Goal: Transaction & Acquisition: Subscribe to service/newsletter

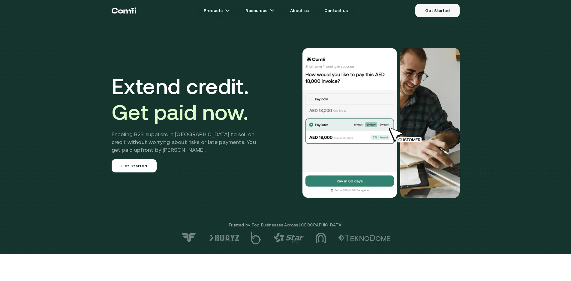
click at [437, 11] on link "Get Started" at bounding box center [437, 10] width 44 height 13
click at [134, 167] on link "Get Started" at bounding box center [134, 165] width 45 height 13
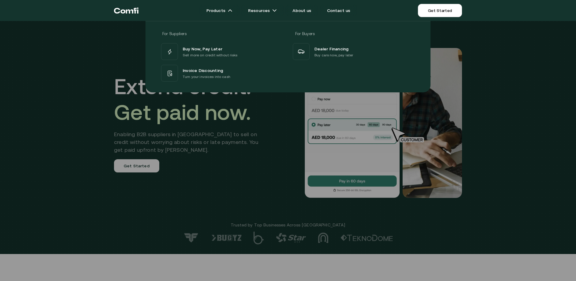
click at [135, 12] on icon "Return to the top of the Comfi home page" at bounding box center [135, 11] width 3 height 6
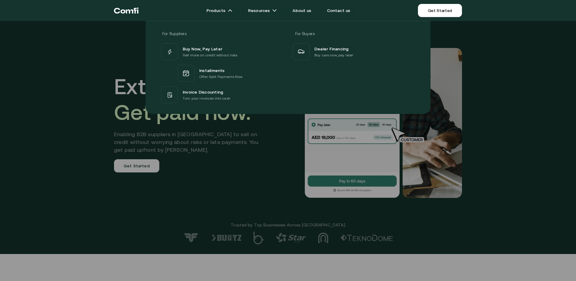
click at [135, 164] on div at bounding box center [288, 161] width 576 height 281
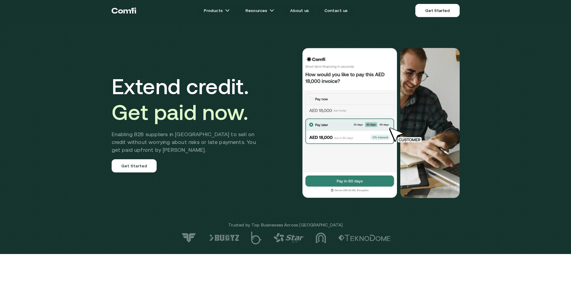
click at [135, 164] on link "Get Started" at bounding box center [134, 165] width 45 height 13
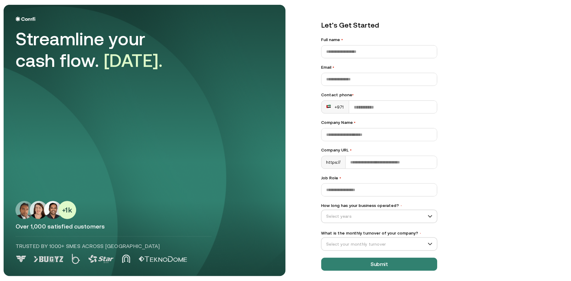
scroll to position [9, 0]
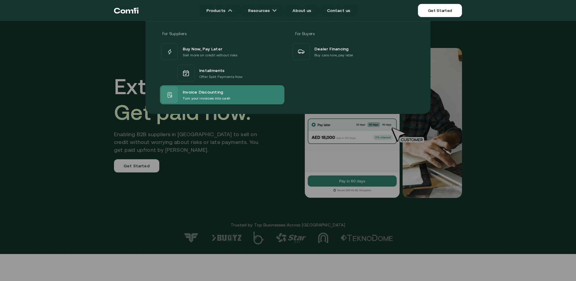
click at [214, 95] on span "Invoice Discounting" at bounding box center [203, 91] width 40 height 7
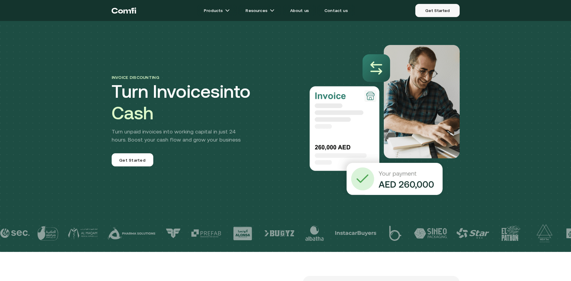
click at [433, 11] on link "Get Started" at bounding box center [437, 10] width 44 height 13
